Goal: Task Accomplishment & Management: Manage account settings

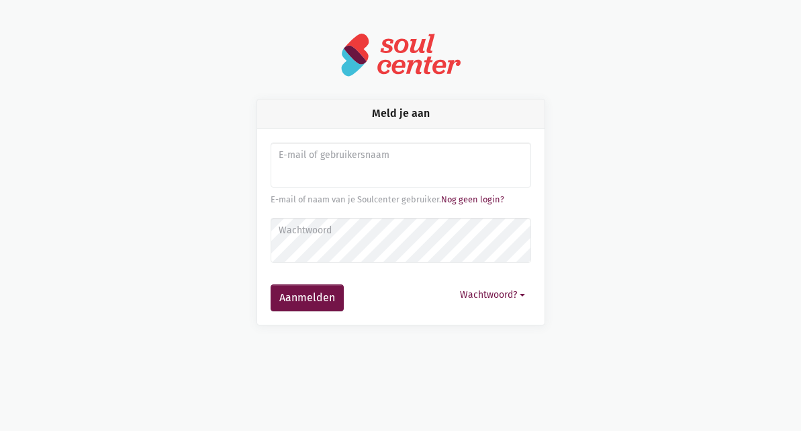
click at [357, 161] on label "E-mail of gebruikersnaam" at bounding box center [400, 155] width 243 height 15
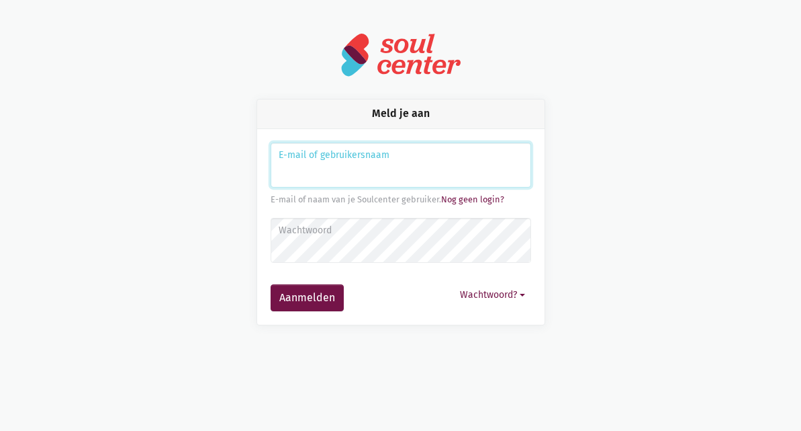
click at [329, 181] on input "Aanmelden" at bounding box center [401, 165] width 261 height 46
type input "[EMAIL_ADDRESS][DOMAIN_NAME]"
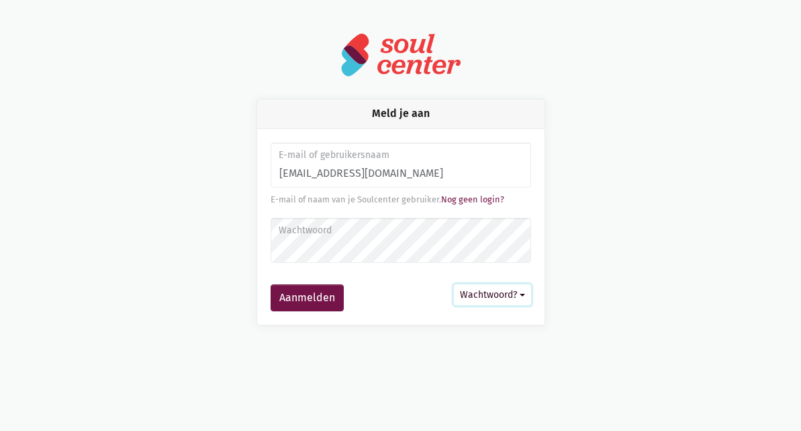
click at [517, 296] on button "Wachtwoord?" at bounding box center [492, 294] width 77 height 21
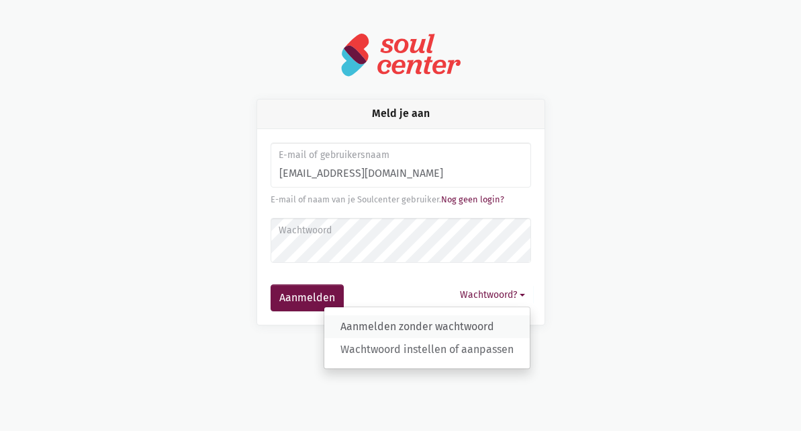
click at [482, 330] on link "Aanmelden zonder wachtwoord" at bounding box center [427, 326] width 206 height 23
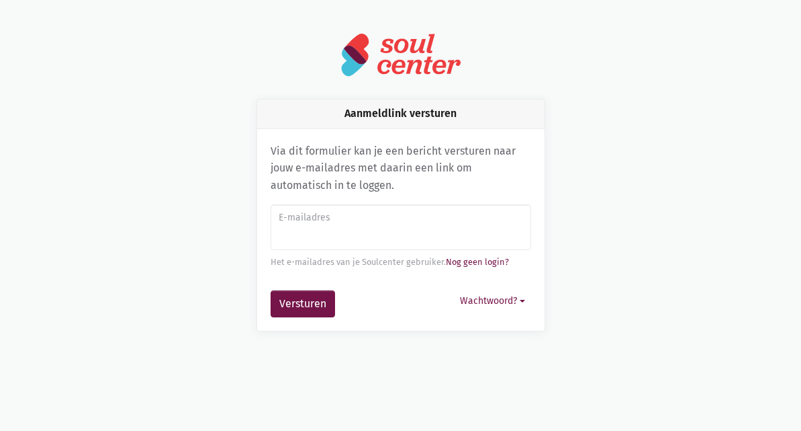
click at [353, 233] on input "E-mailadres" at bounding box center [401, 227] width 261 height 46
type input "[EMAIL_ADDRESS][DOMAIN_NAME]"
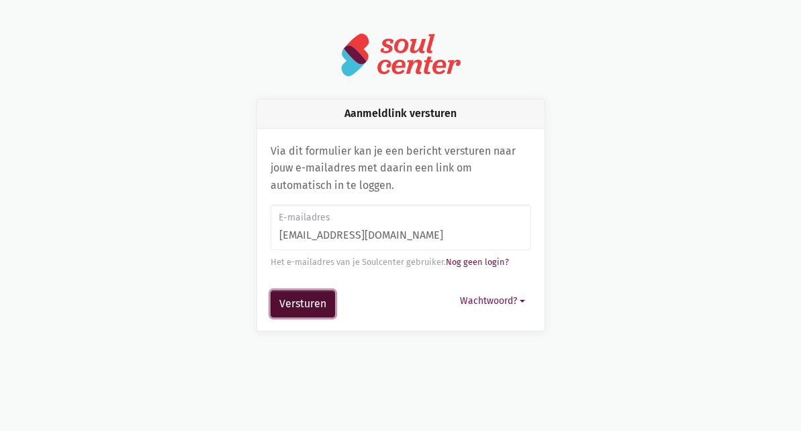
click at [327, 310] on button "Versturen" at bounding box center [303, 303] width 64 height 27
